Goal: Ask a question

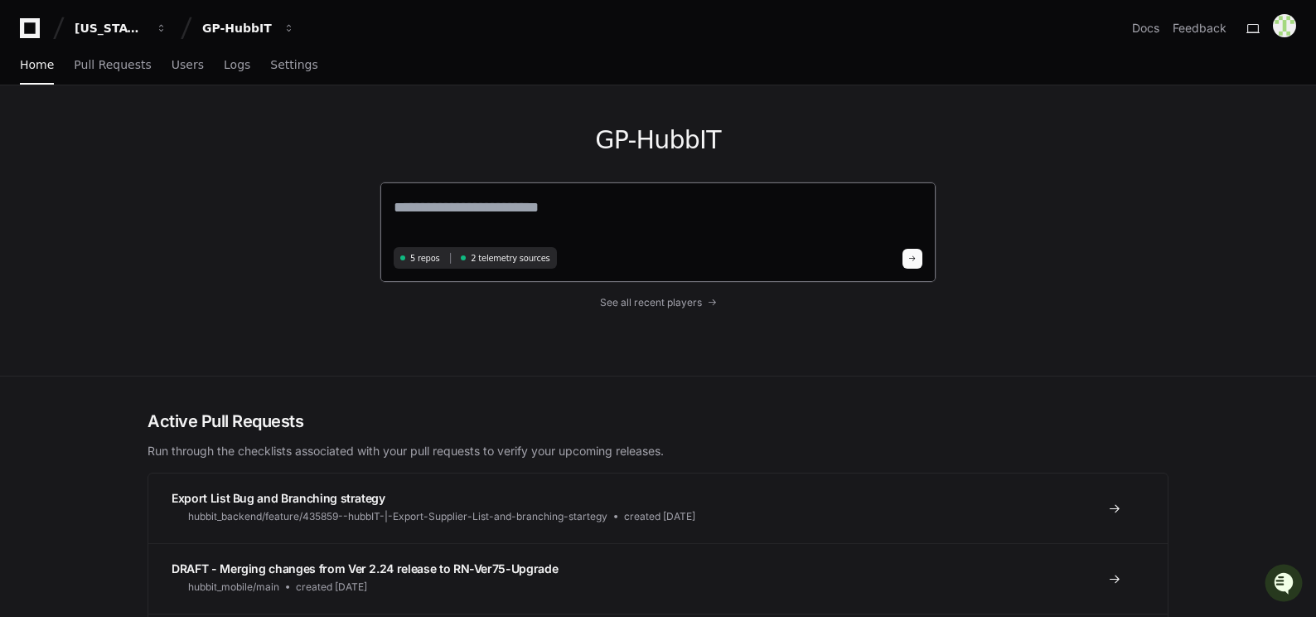
click at [424, 213] on textarea at bounding box center [658, 219] width 529 height 46
click at [287, 22] on span "button" at bounding box center [289, 28] width 12 height 12
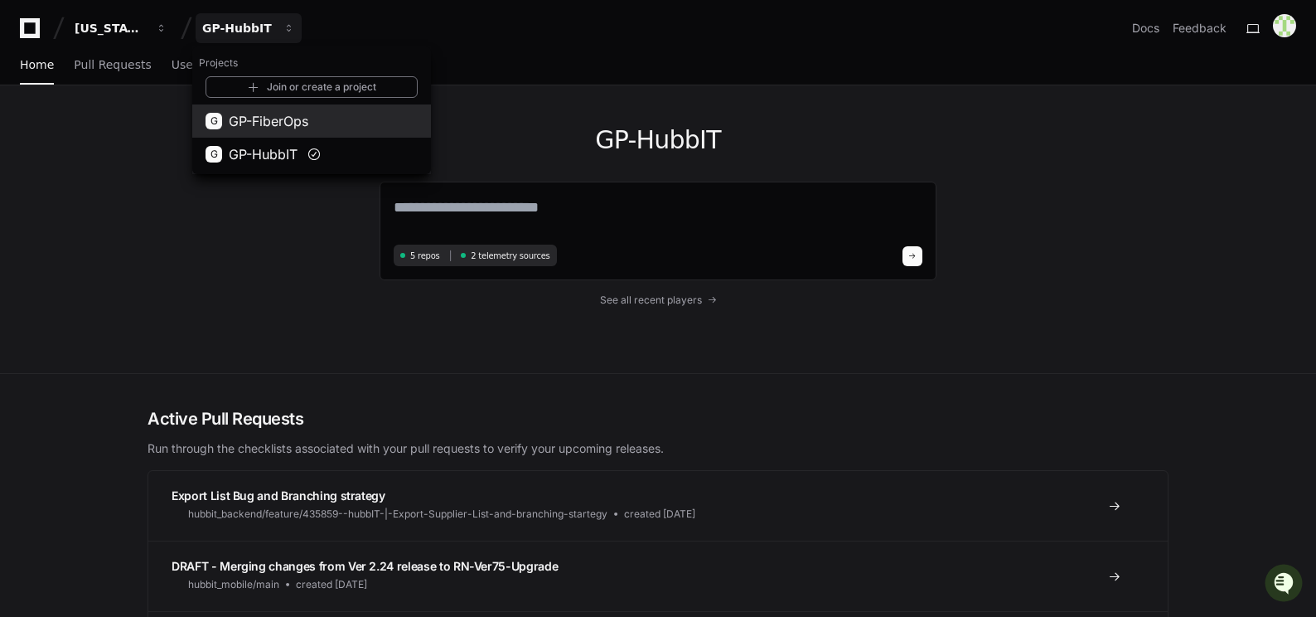
click at [267, 118] on span "GP-FiberOps" at bounding box center [269, 121] width 80 height 20
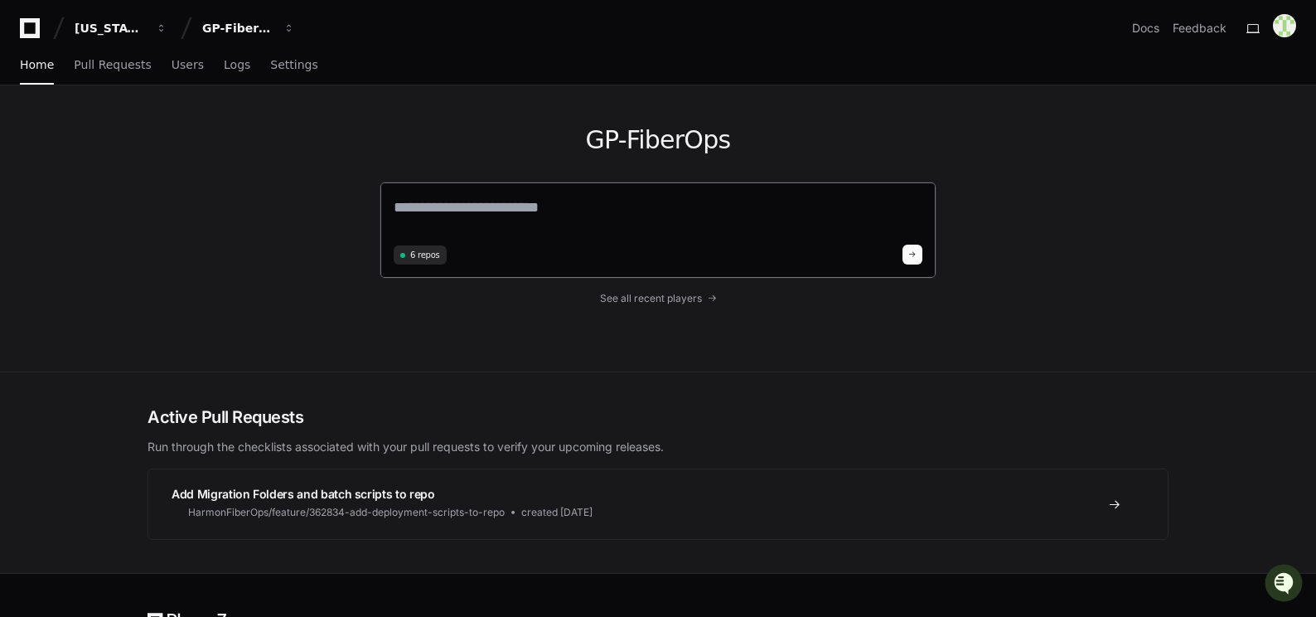
click at [575, 211] on textarea at bounding box center [658, 218] width 529 height 44
click at [160, 24] on span "button" at bounding box center [162, 28] width 12 height 12
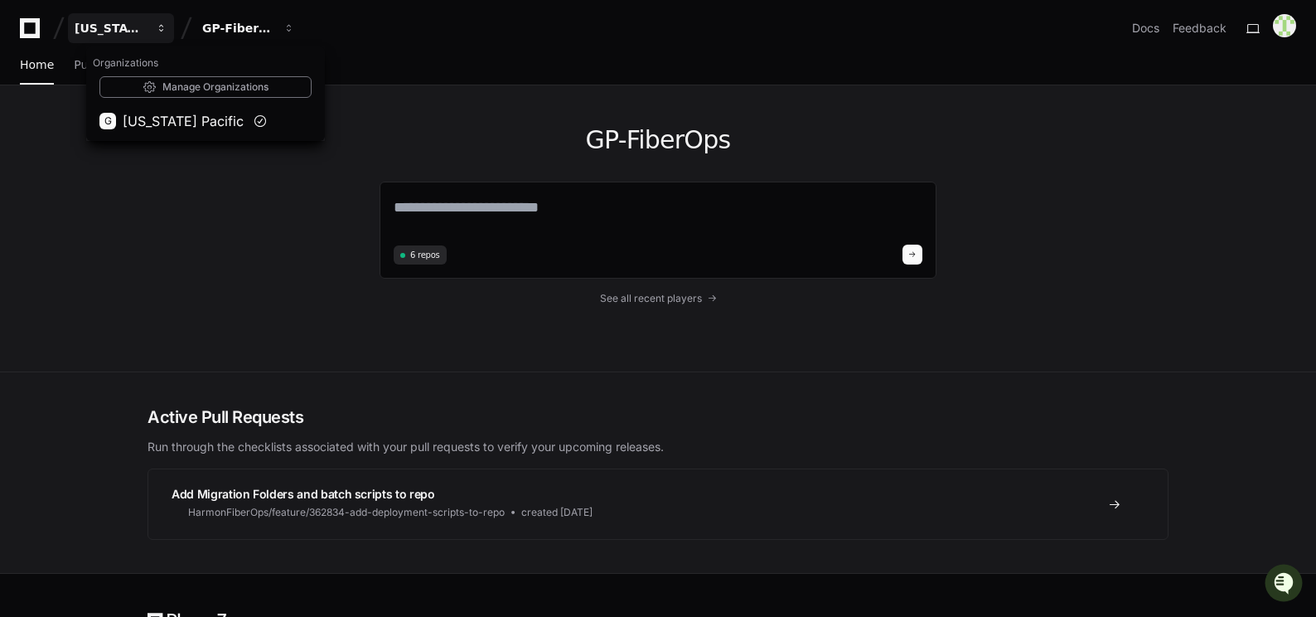
click at [160, 24] on span "button" at bounding box center [162, 28] width 12 height 12
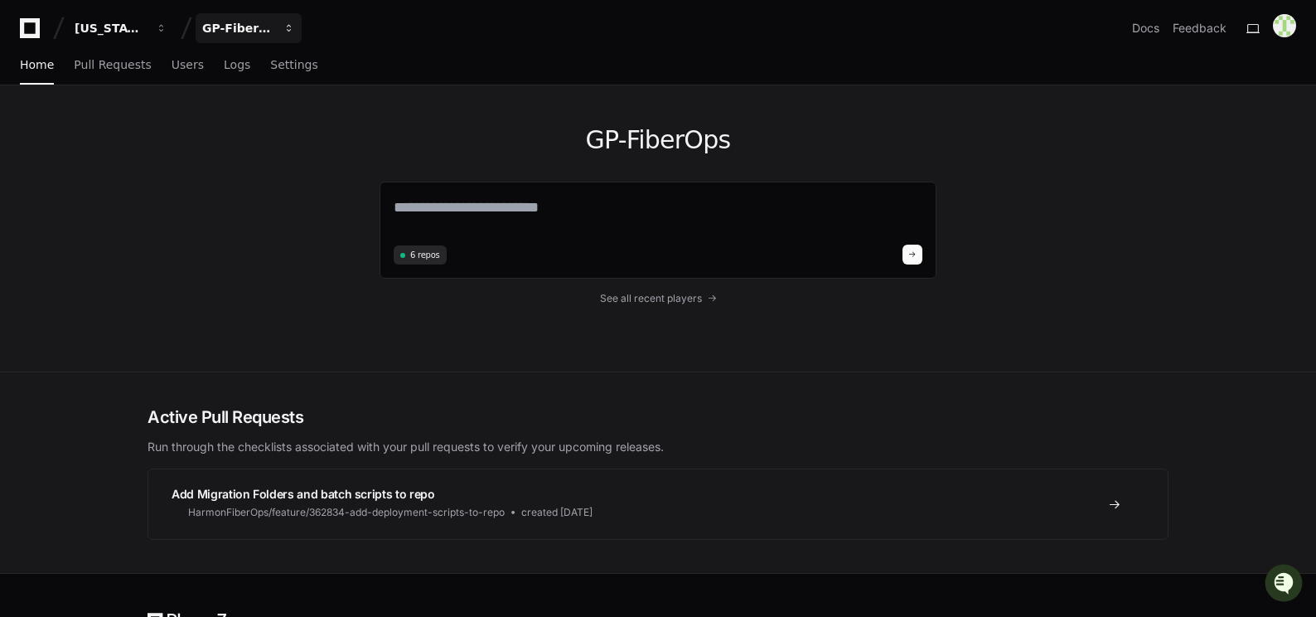
click at [246, 25] on div "GP-FiberOps" at bounding box center [237, 28] width 71 height 17
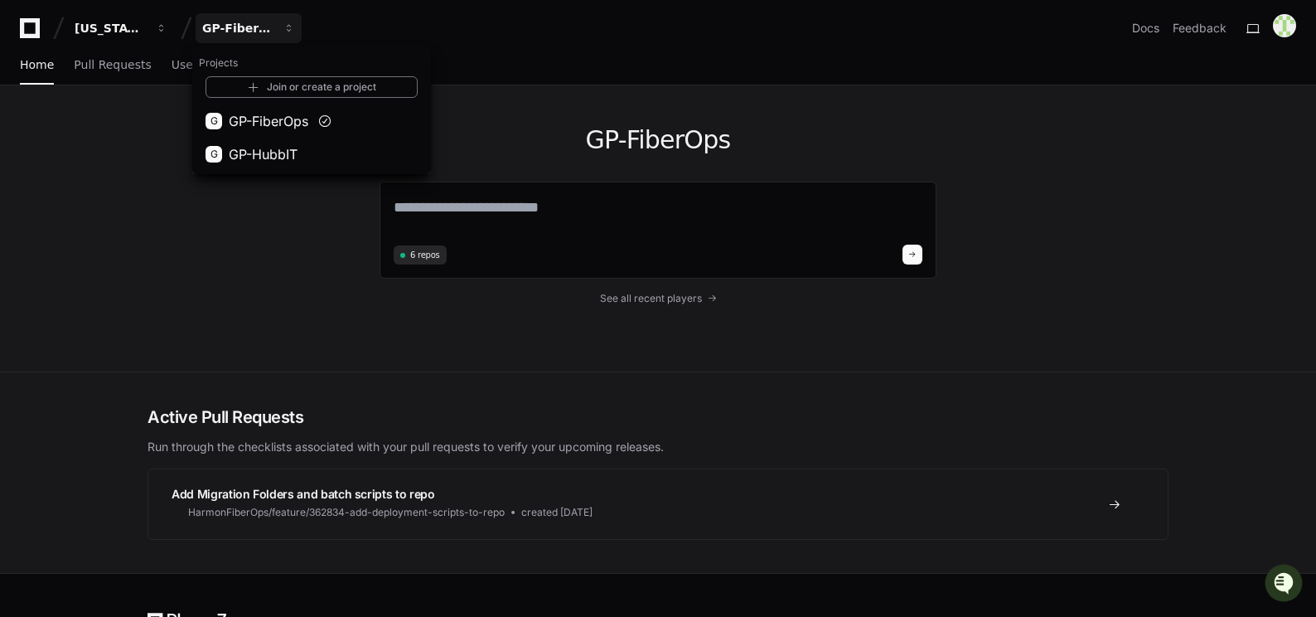
click at [399, 38] on div "[US_STATE] Pacific GP-FiberOps Projects Join or create a project G GP-FiberOps …" at bounding box center [658, 28] width 1276 height 30
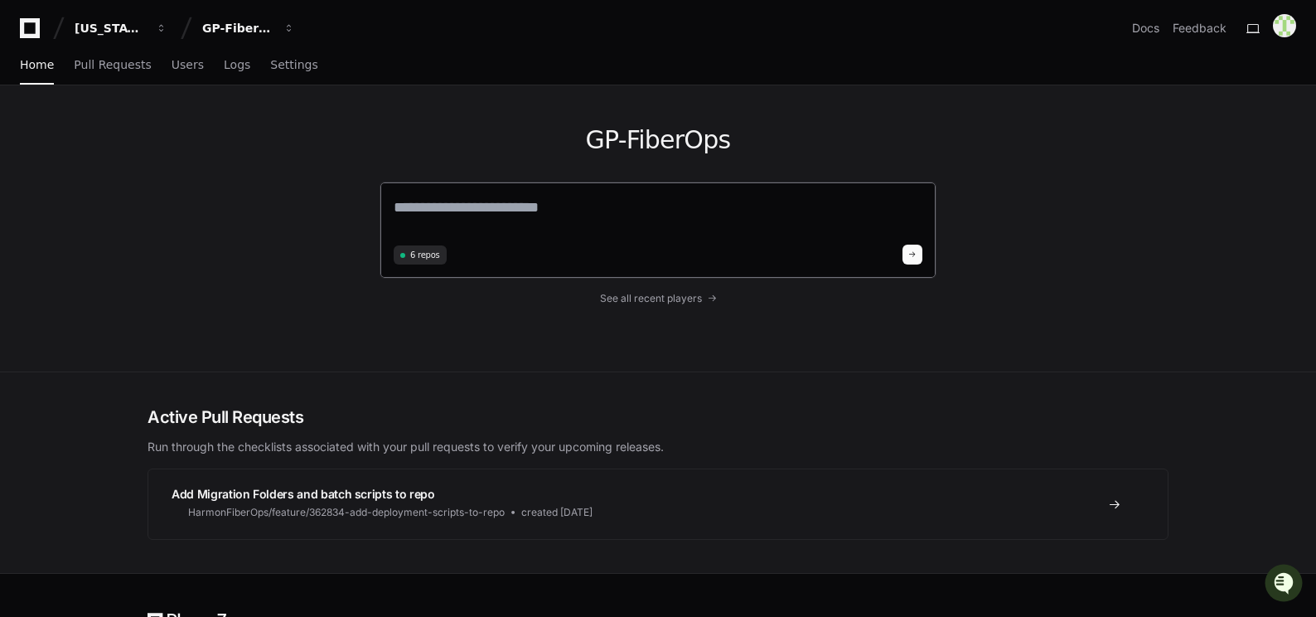
click at [419, 206] on textarea at bounding box center [658, 218] width 529 height 44
click at [449, 208] on textarea at bounding box center [658, 218] width 529 height 44
type textarea "*"
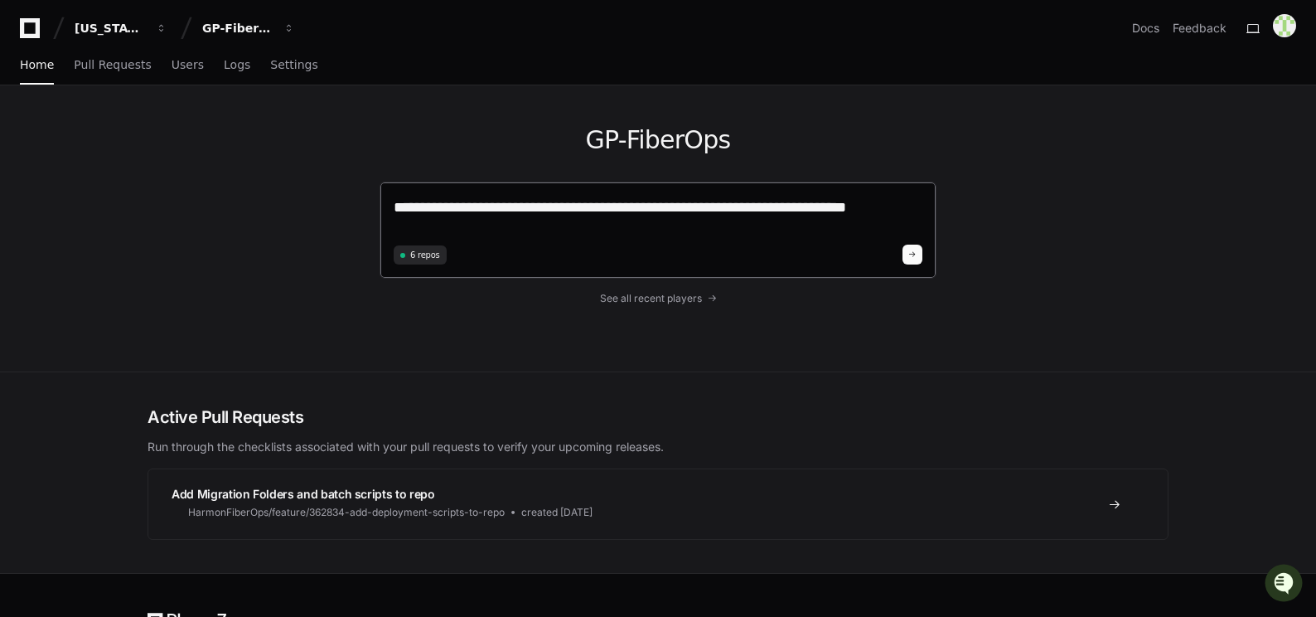
drag, startPoint x: 17, startPoint y: 128, endPoint x: 898, endPoint y: 213, distance: 885.1
click at [901, 213] on textarea "**********" at bounding box center [658, 218] width 529 height 44
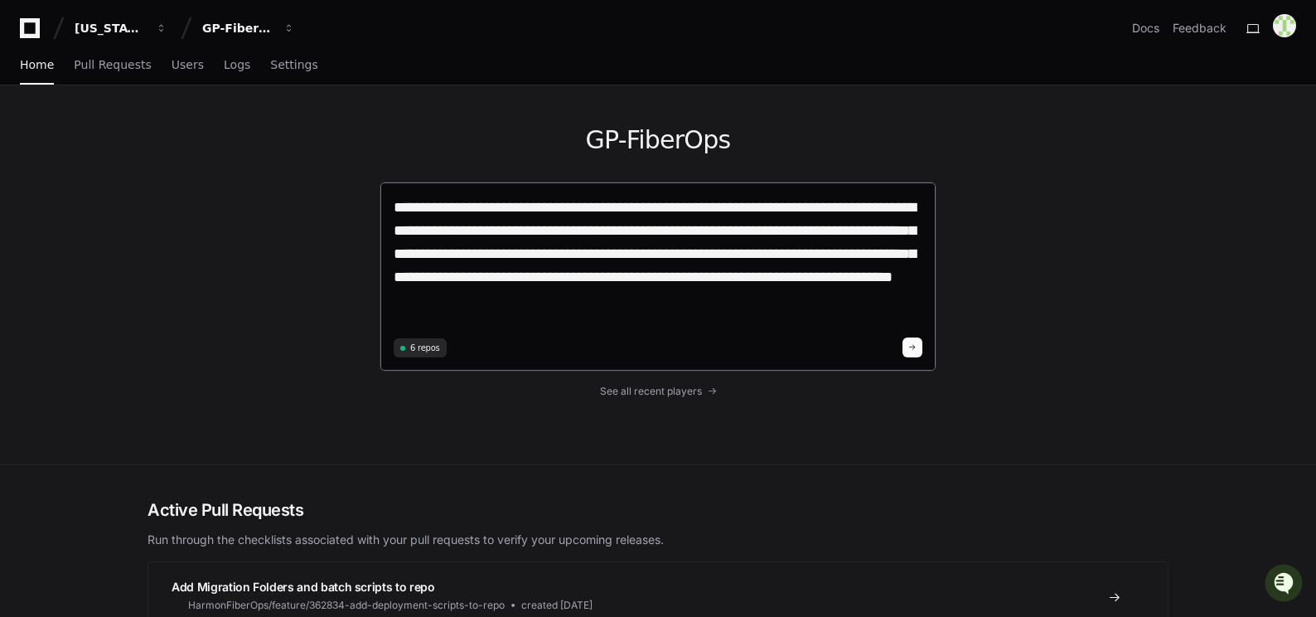
click at [554, 308] on textarea "**********" at bounding box center [658, 264] width 529 height 137
type textarea "**********"
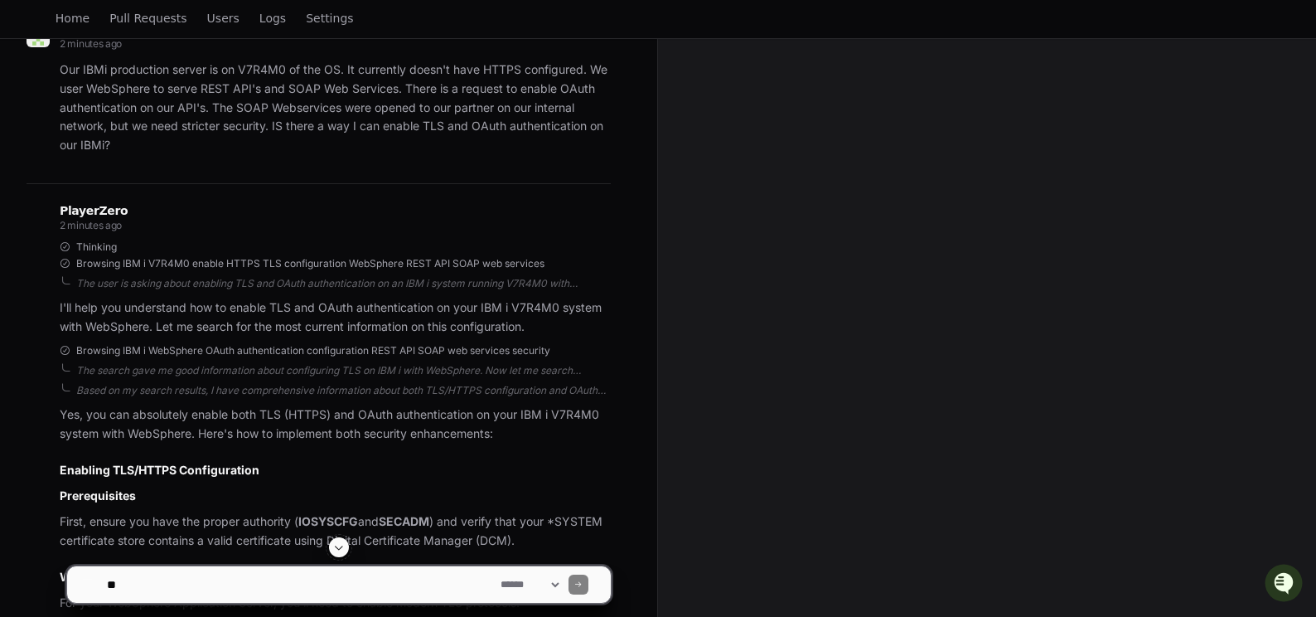
scroll to position [432, 0]
